Goal: Task Accomplishment & Management: Use online tool/utility

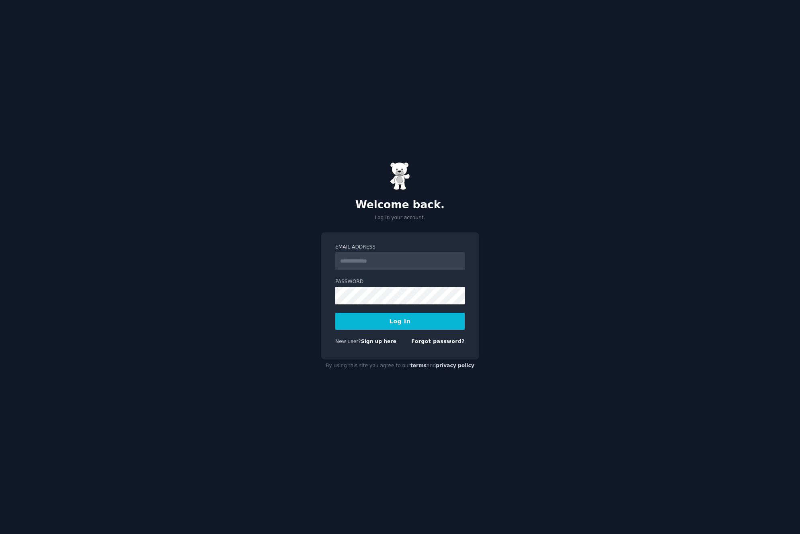
type input "**********"
click at [397, 320] on button "Log In" at bounding box center [399, 321] width 129 height 17
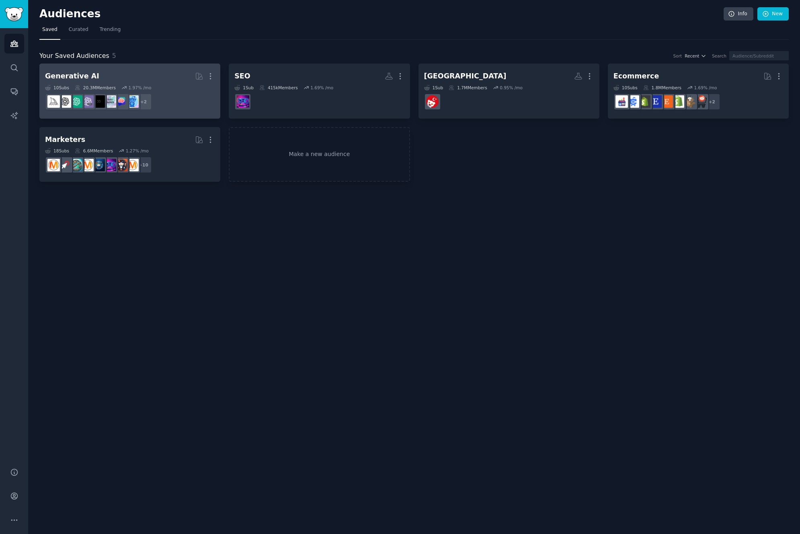
click at [144, 76] on h2 "Generative AI More" at bounding box center [130, 76] width 170 height 14
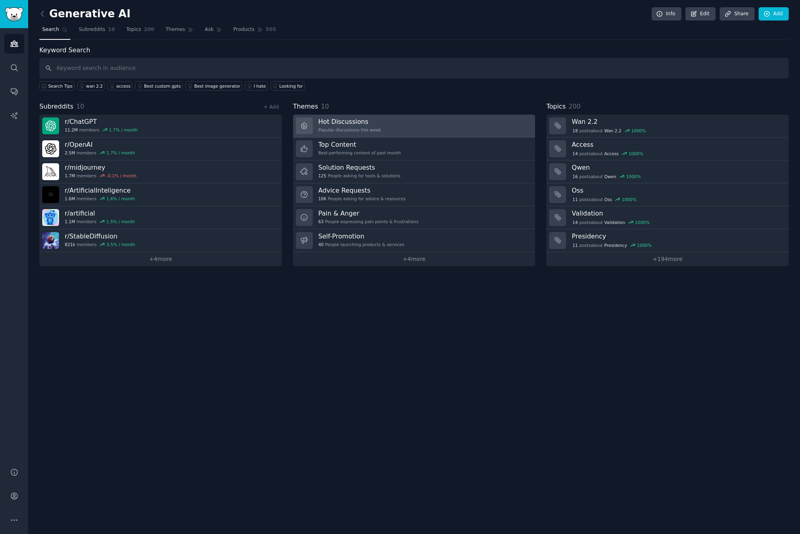
click at [360, 129] on div "Popular discussions this week" at bounding box center [349, 130] width 63 height 6
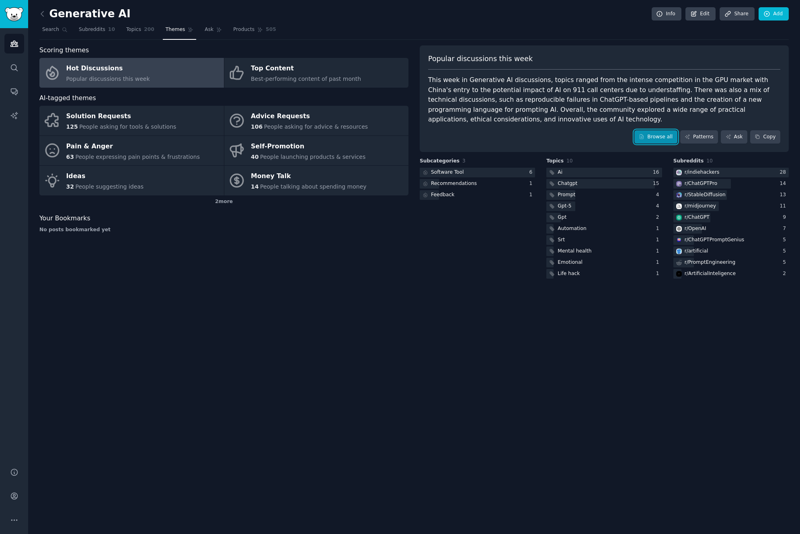
click at [662, 135] on link "Browse all" at bounding box center [655, 137] width 43 height 14
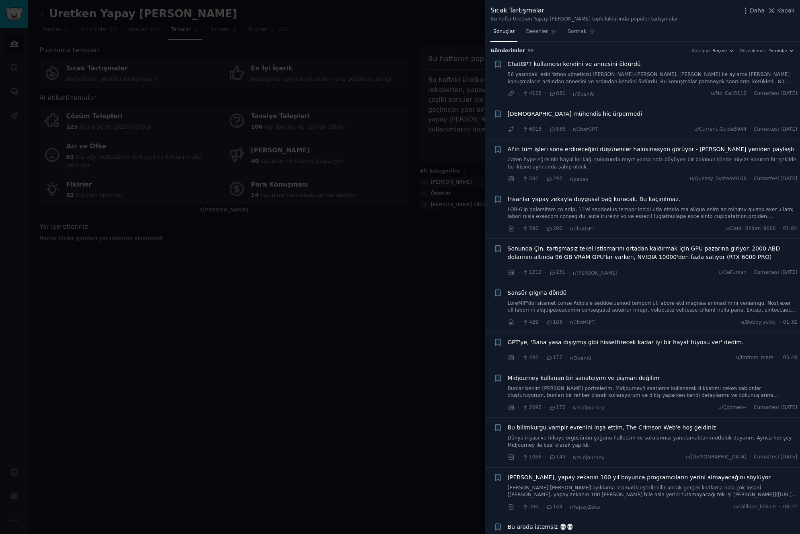
click at [326, 189] on div at bounding box center [400, 267] width 800 height 534
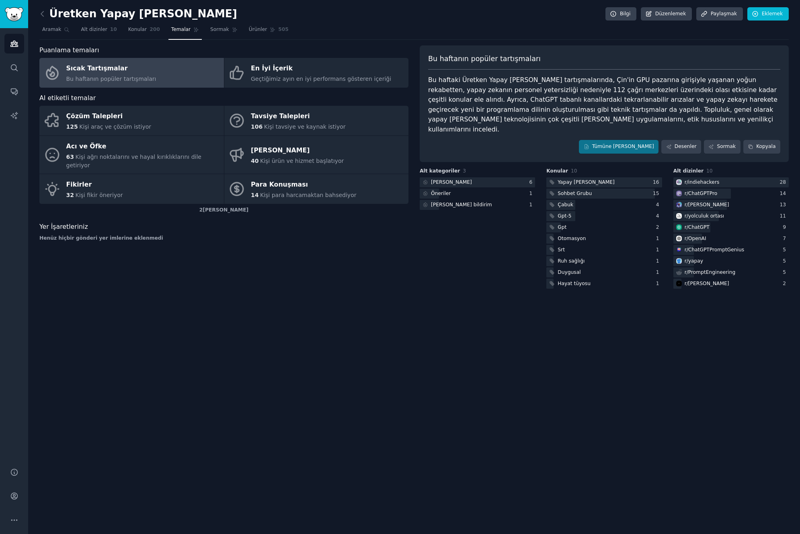
click at [48, 14] on link at bounding box center [44, 14] width 10 height 13
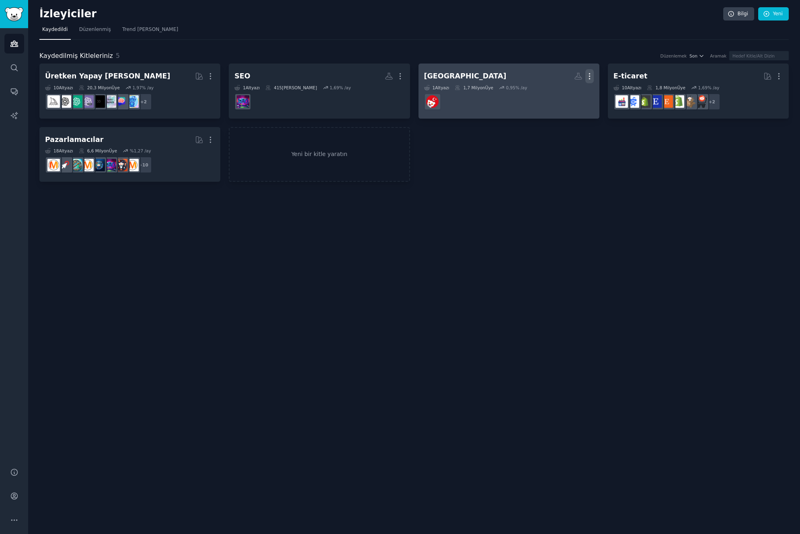
click at [587, 77] on icon "button" at bounding box center [589, 76] width 8 height 8
click at [572, 92] on p "Delete" at bounding box center [567, 93] width 18 height 8
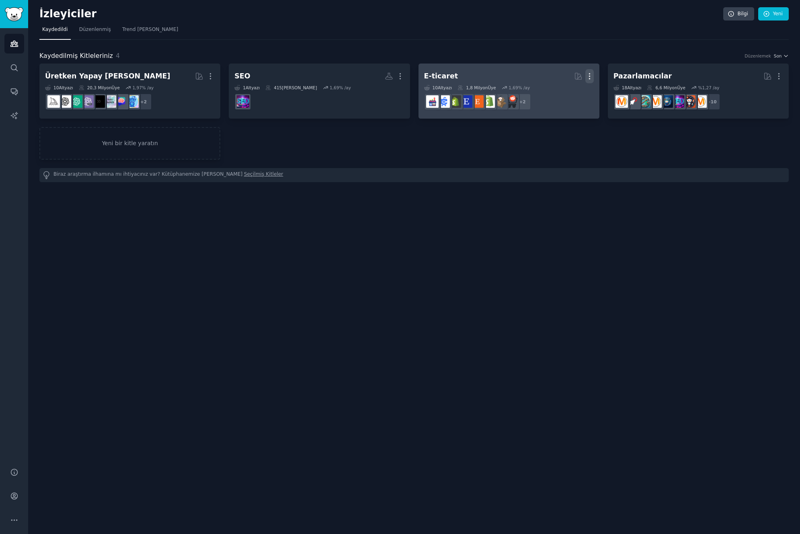
click at [587, 73] on icon "button" at bounding box center [589, 76] width 8 height 8
click at [567, 96] on p "Delete" at bounding box center [567, 93] width 18 height 8
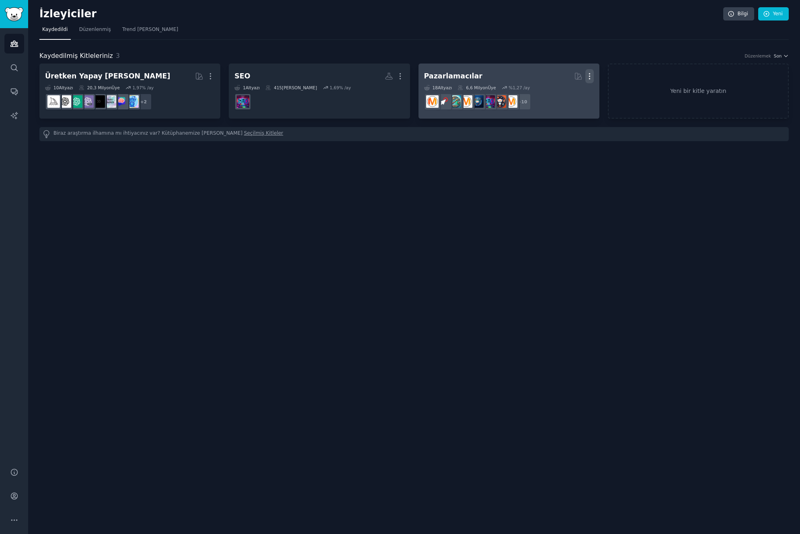
click at [591, 75] on icon "button" at bounding box center [589, 76] width 8 height 8
click at [559, 94] on p "Delete" at bounding box center [567, 93] width 18 height 8
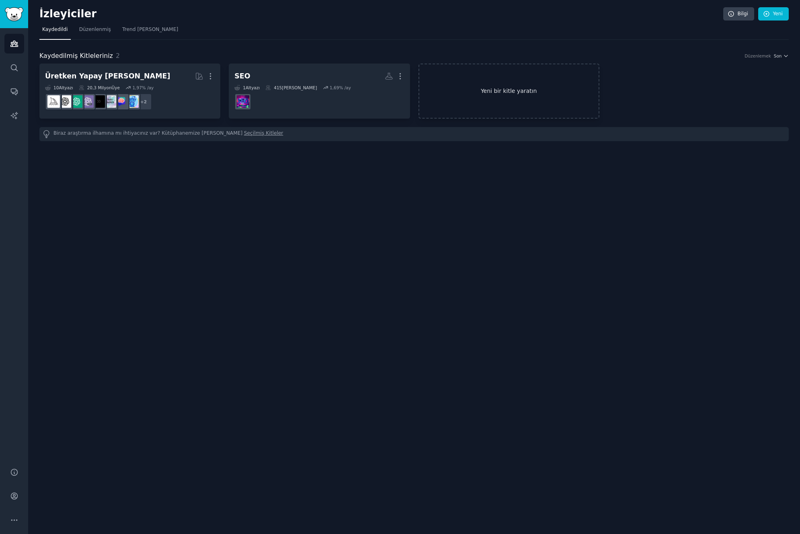
click at [562, 90] on font "Yeni bir kitle yaratın" at bounding box center [508, 91] width 179 height 8
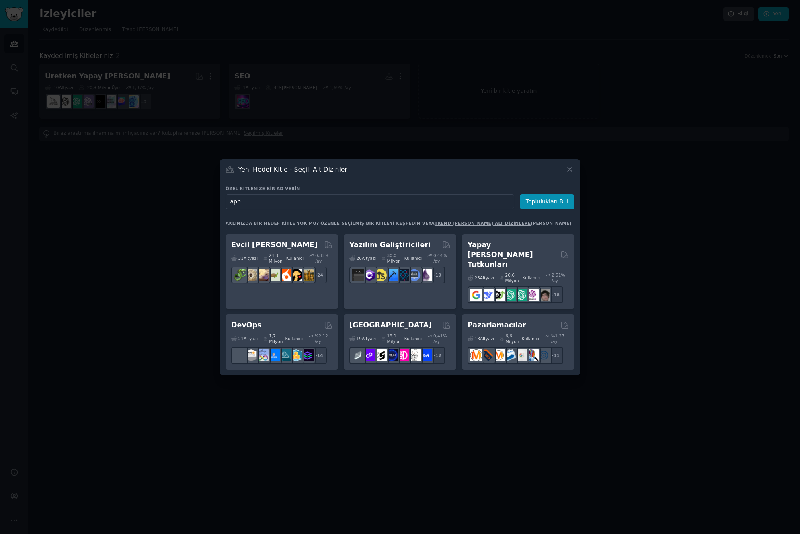
type input "app"
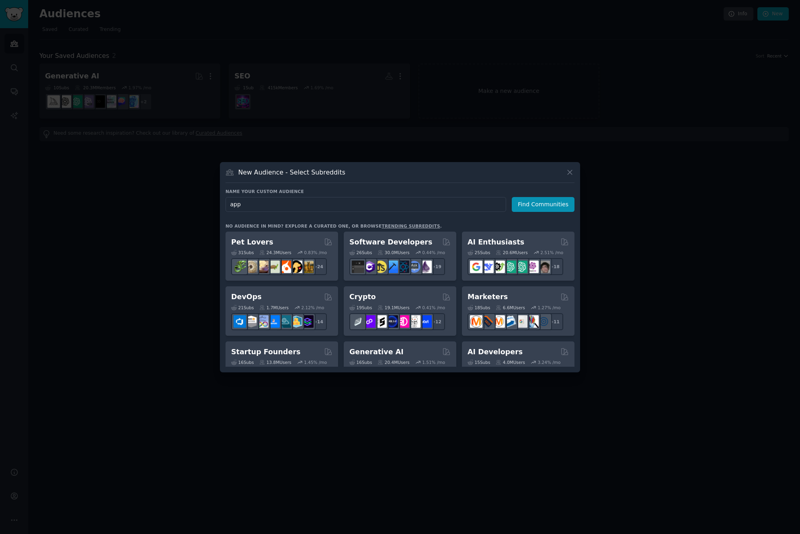
click at [417, 175] on div "New Audience - Select Subreddits" at bounding box center [399, 175] width 349 height 15
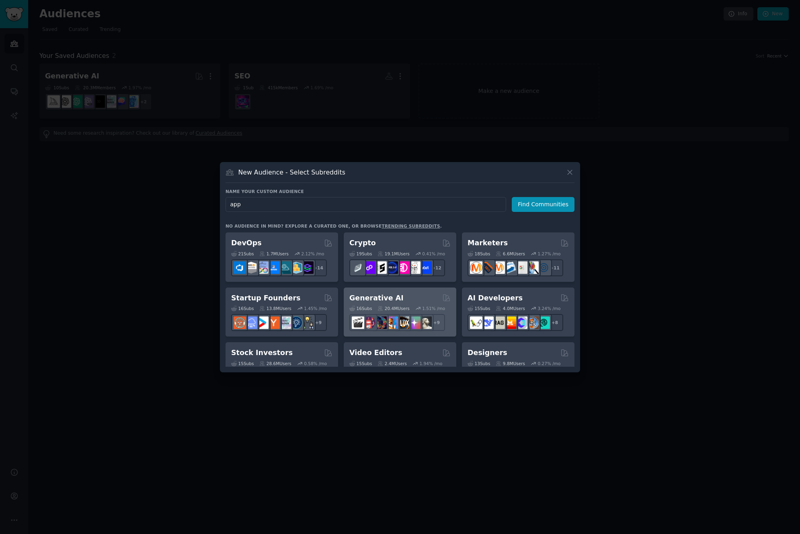
scroll to position [64, 0]
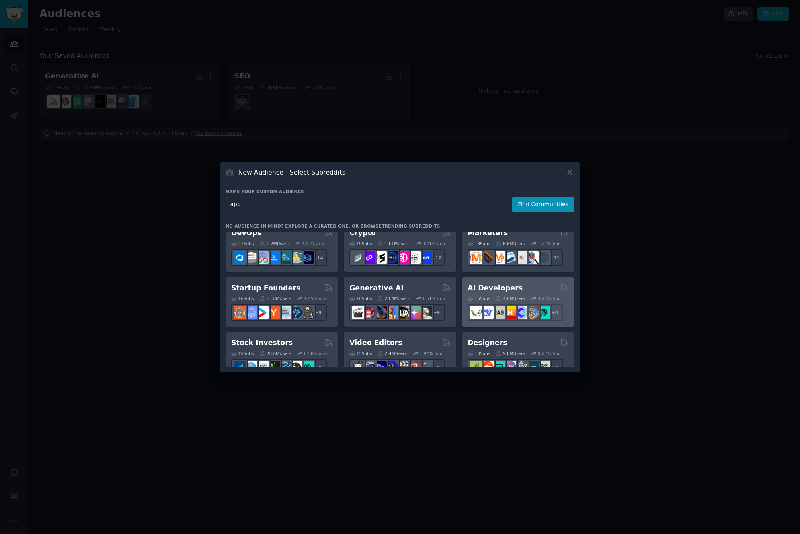
click at [526, 285] on div "AI Developers" at bounding box center [517, 288] width 101 height 10
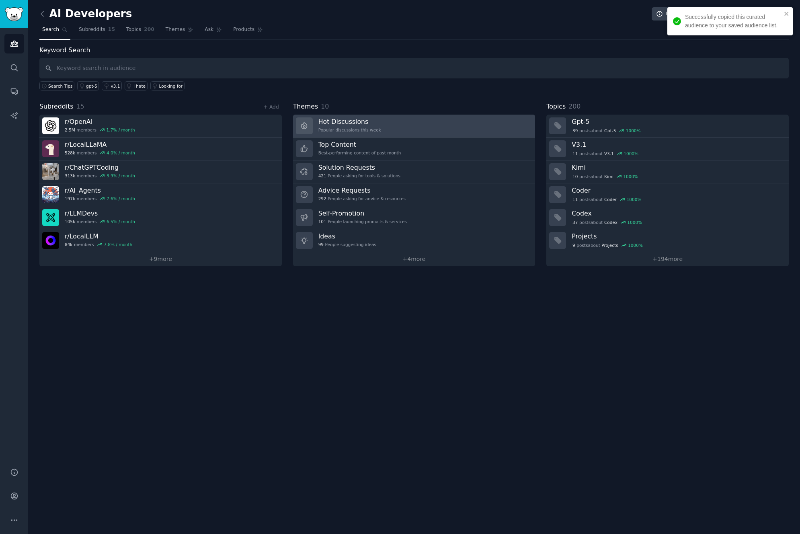
click at [379, 121] on link "Hot Discussions Popular discussions this week" at bounding box center [414, 126] width 242 height 23
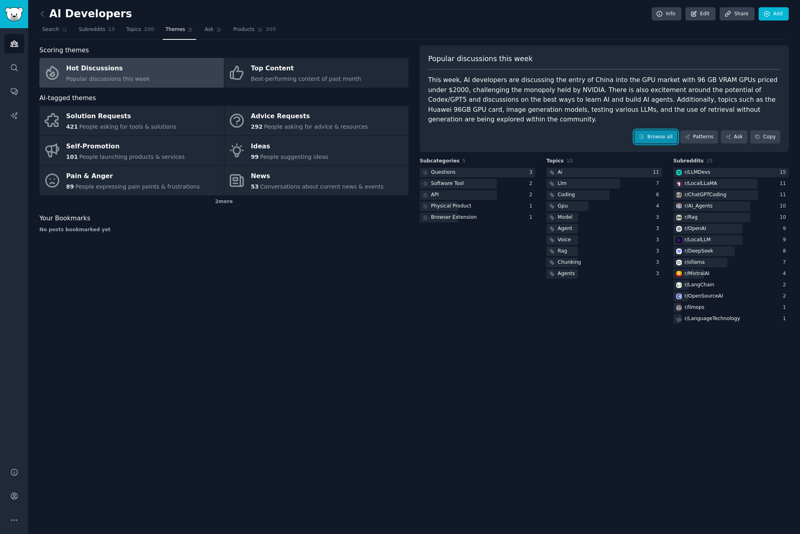
click at [663, 137] on link "Browse all" at bounding box center [655, 137] width 43 height 14
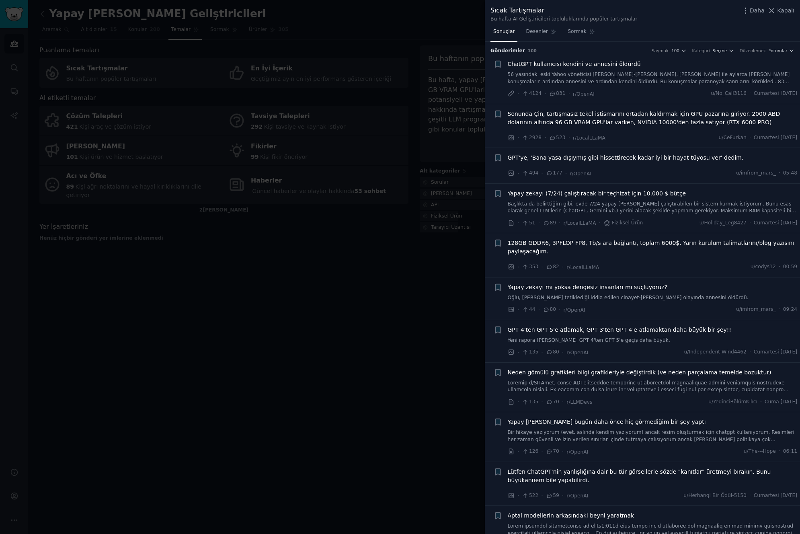
click at [598, 192] on font "Yapay zekayı (7/24) çalıştıracak bir teçhizat için 10.000 $ bütçe" at bounding box center [597, 193] width 178 height 6
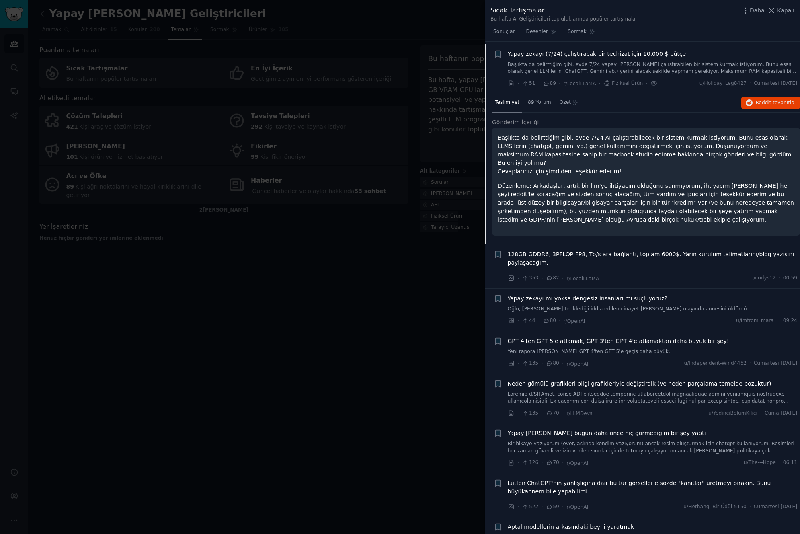
scroll to position [142, 0]
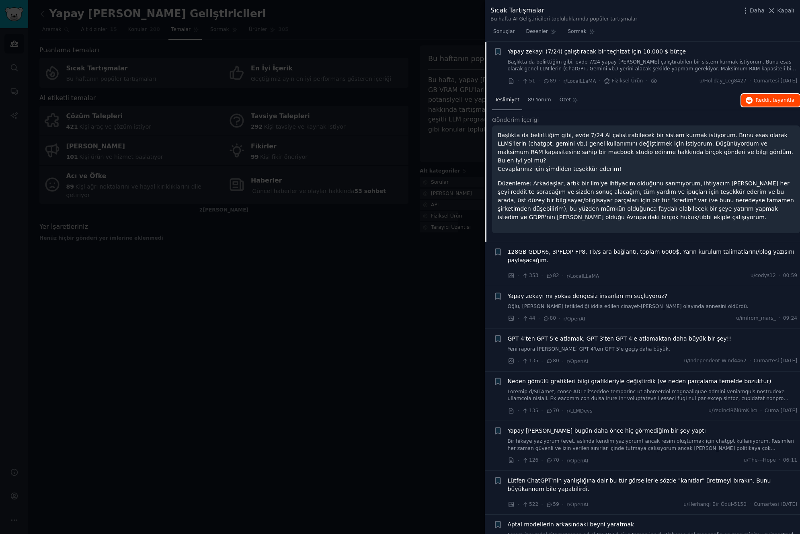
click at [755, 101] on font "Reddit'te" at bounding box center [766, 100] width 22 height 6
click at [436, 109] on div at bounding box center [400, 267] width 800 height 534
